Goal: Transaction & Acquisition: Purchase product/service

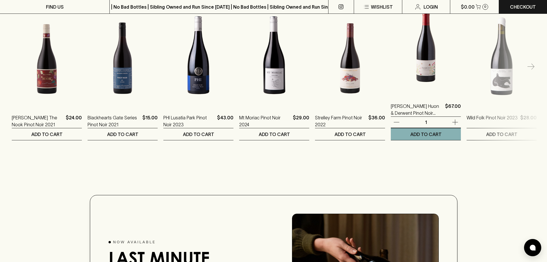
scroll to position [776, 0]
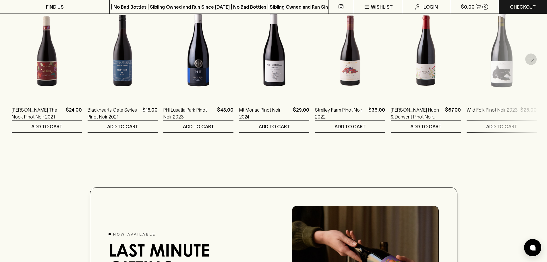
click at [534, 63] on icon "button" at bounding box center [531, 59] width 7 height 7
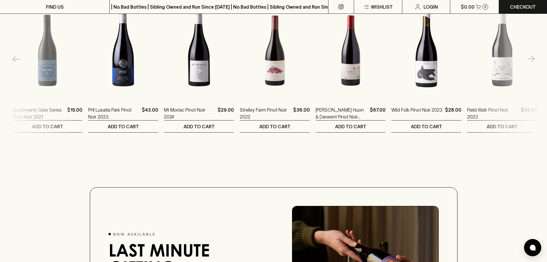
scroll to position [0, 76]
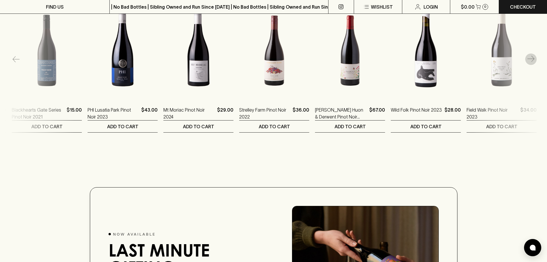
click at [534, 63] on icon "button" at bounding box center [531, 59] width 7 height 7
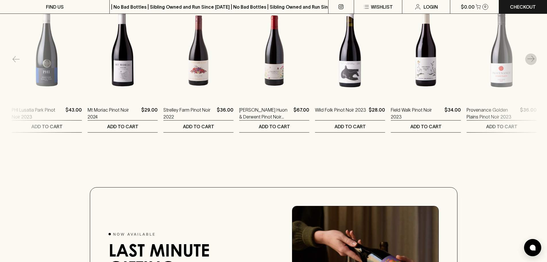
click at [534, 63] on icon "button" at bounding box center [531, 59] width 7 height 7
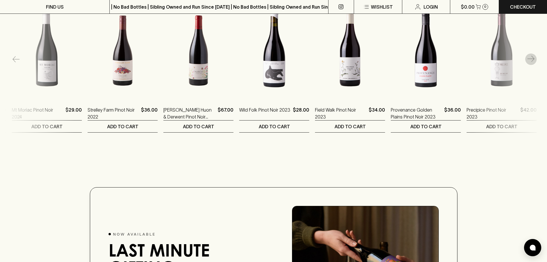
click at [534, 63] on icon "button" at bounding box center [531, 59] width 7 height 7
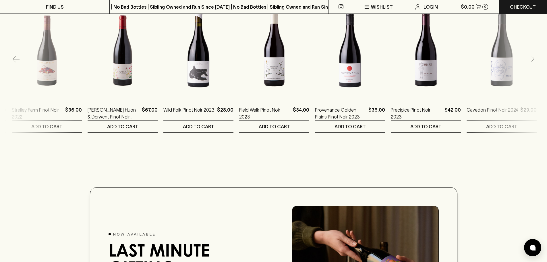
click at [534, 63] on icon "button" at bounding box center [531, 59] width 7 height 7
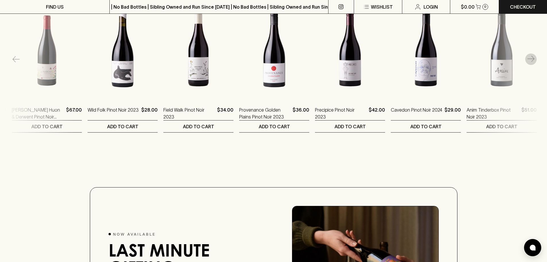
click at [534, 63] on icon "button" at bounding box center [531, 59] width 7 height 7
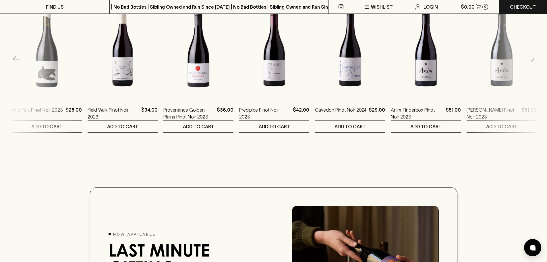
click at [534, 63] on icon "button" at bounding box center [531, 59] width 7 height 7
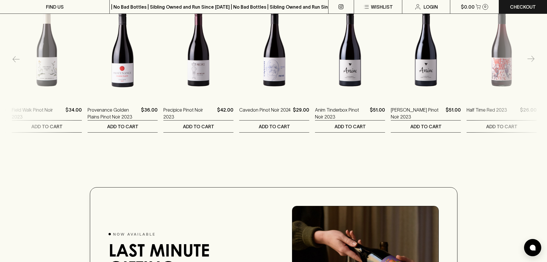
click at [534, 63] on icon "button" at bounding box center [531, 59] width 7 height 7
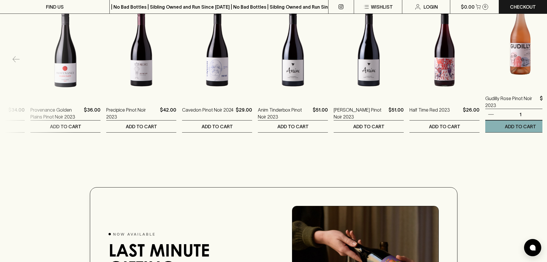
scroll to position [0, 601]
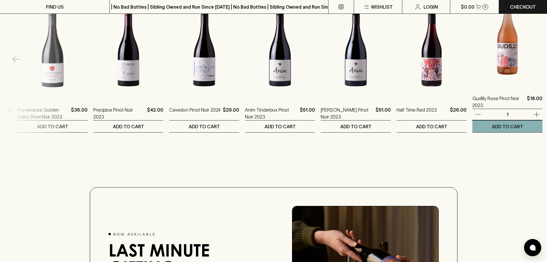
click at [534, 64] on img at bounding box center [508, 36] width 70 height 101
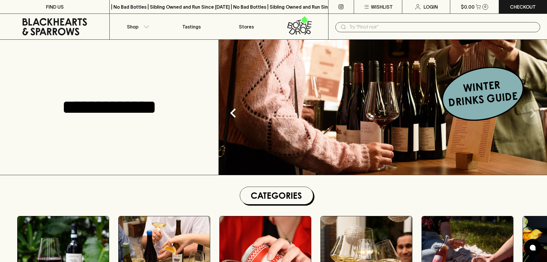
click at [530, 111] on icon "Next" at bounding box center [533, 113] width 18 height 18
click at [532, 112] on icon "Next" at bounding box center [533, 113] width 18 height 18
click at [229, 115] on icon "Previous" at bounding box center [233, 113] width 18 height 18
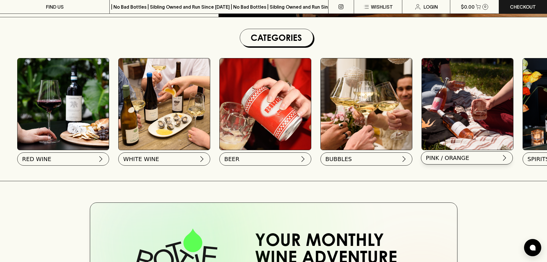
scroll to position [201, 0]
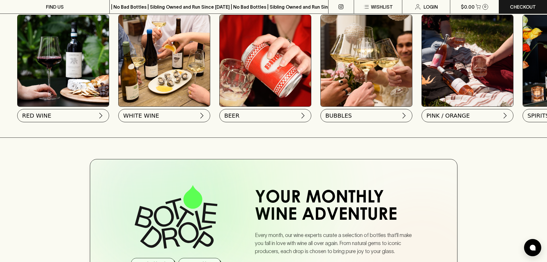
click at [188, 66] on img at bounding box center [164, 60] width 91 height 91
click at [204, 115] on img at bounding box center [201, 114] width 7 height 7
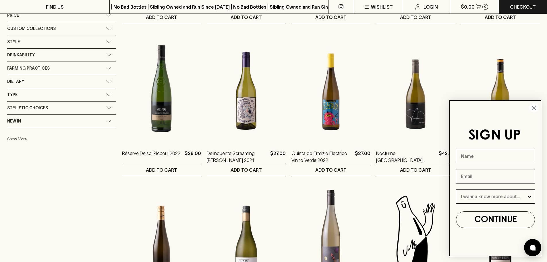
scroll to position [345, 0]
